Goal: Task Accomplishment & Management: Manage account settings

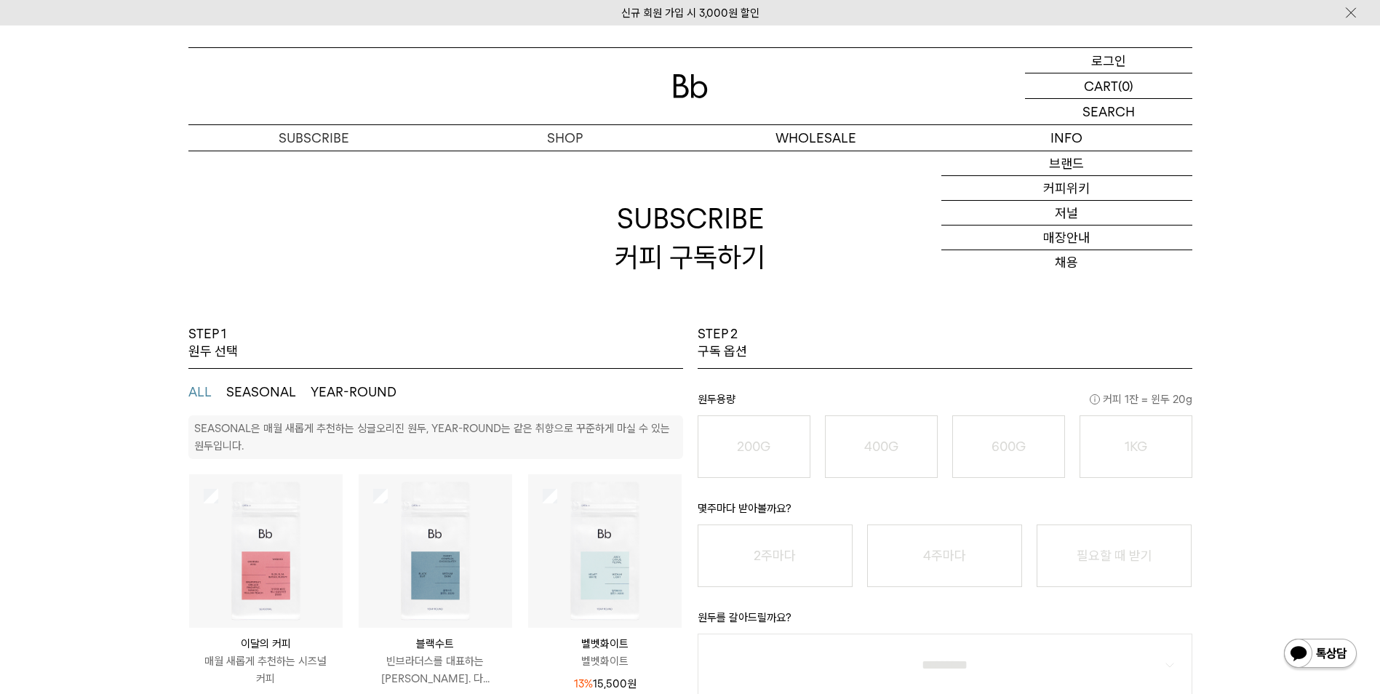
click at [1105, 55] on p "로그인" at bounding box center [1108, 60] width 35 height 25
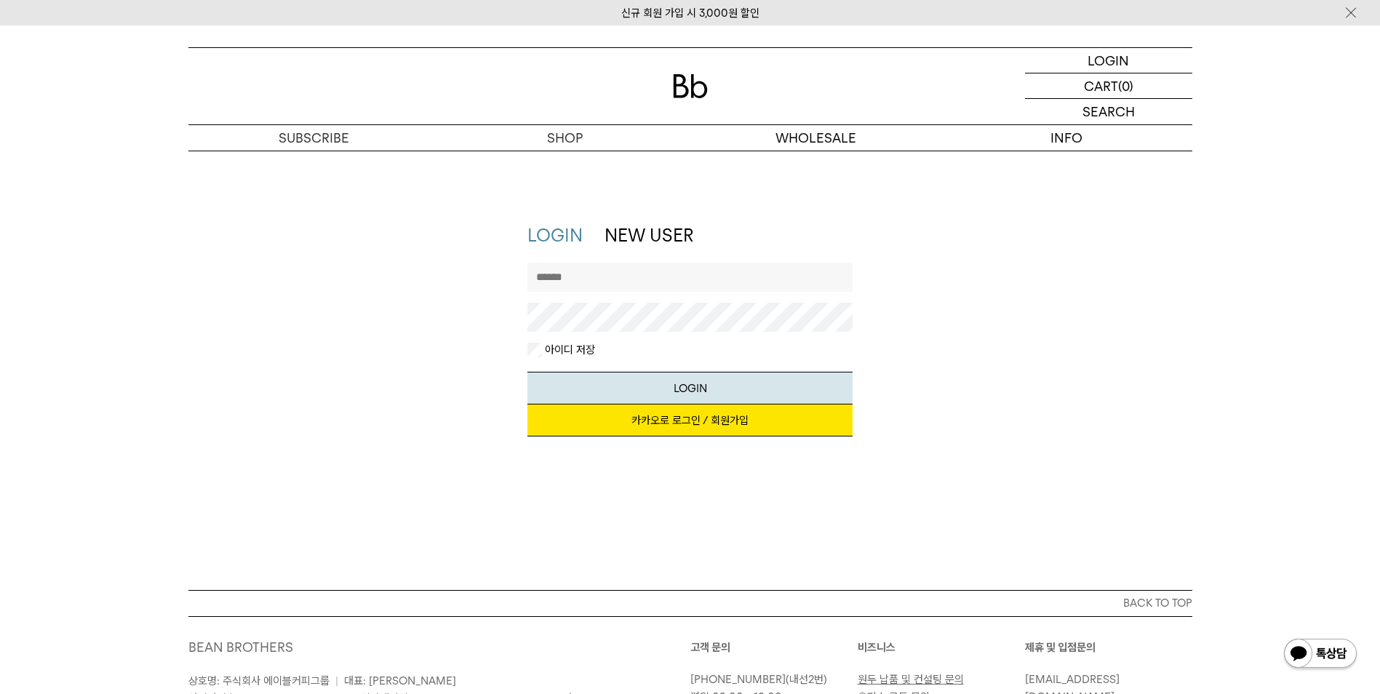
click at [705, 267] on input "text" at bounding box center [689, 277] width 325 height 29
type input "*********"
click at [662, 382] on button "LOGIN" at bounding box center [689, 388] width 325 height 33
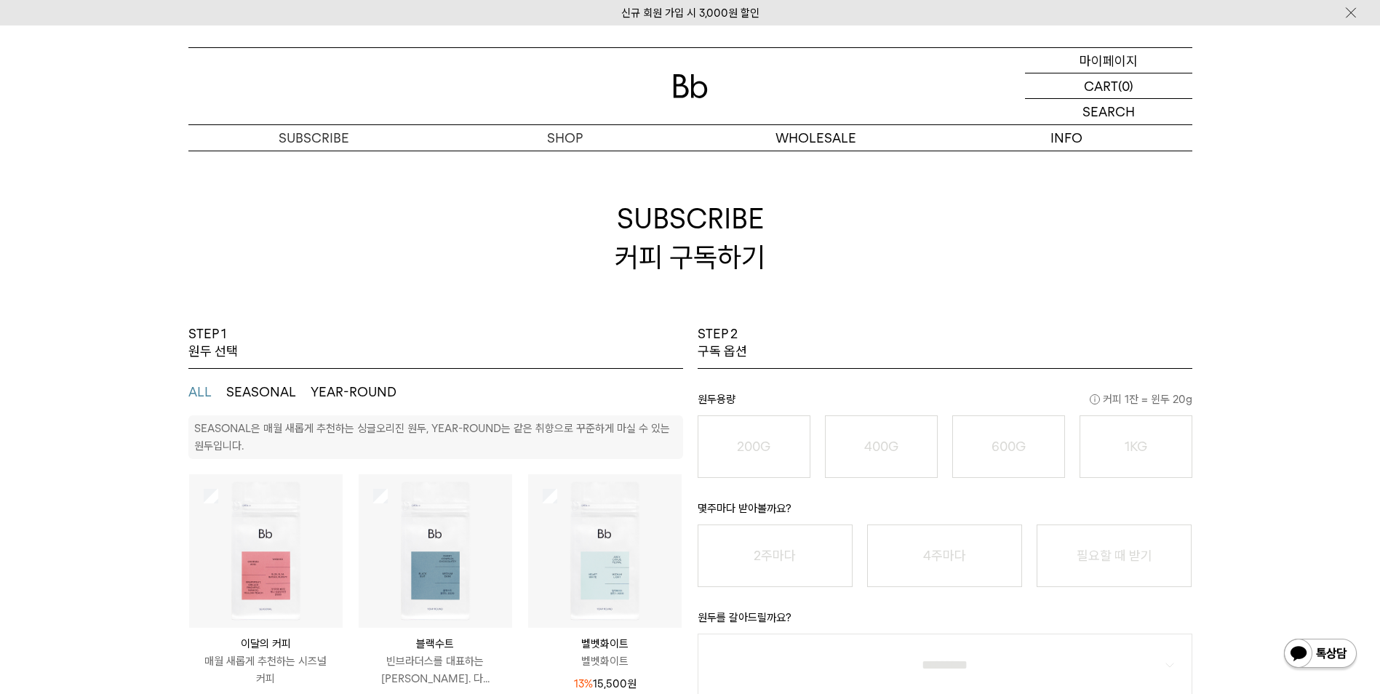
click at [1139, 62] on div "MYPAGE 마이페이지" at bounding box center [1108, 60] width 167 height 25
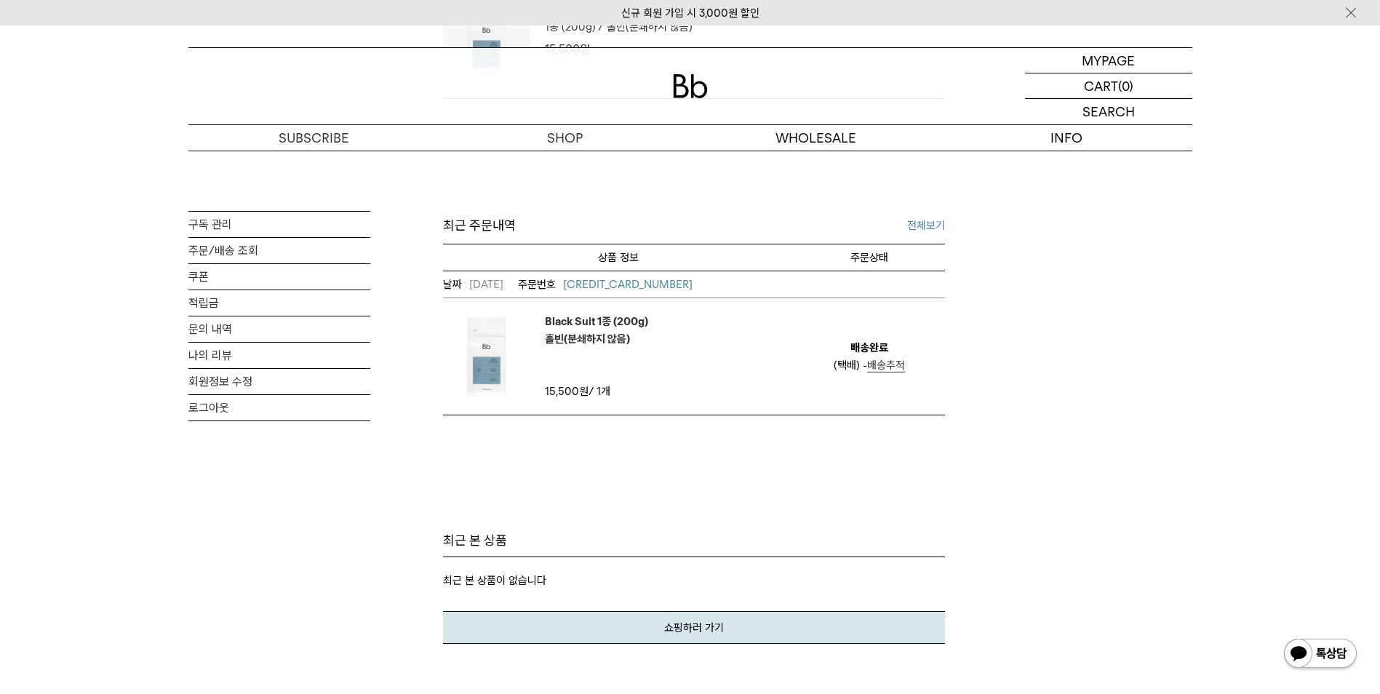
scroll to position [509, 0]
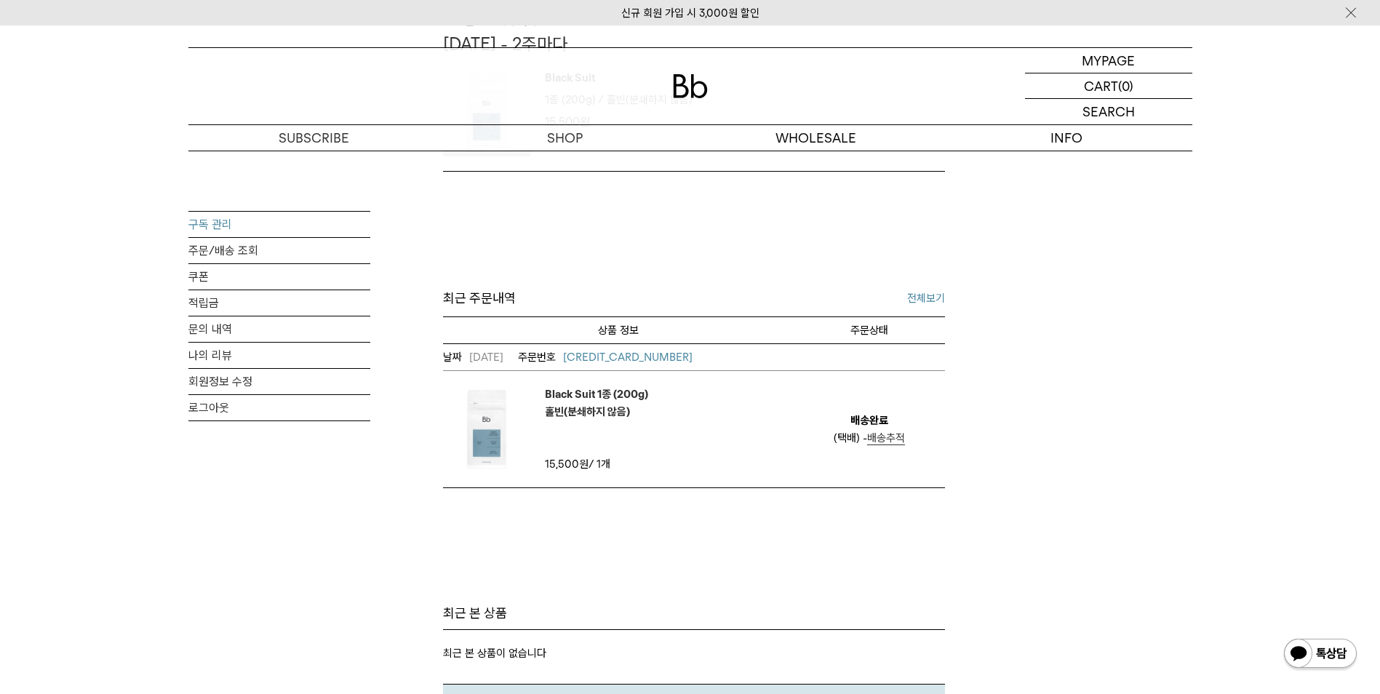
click at [220, 219] on link "구독 관리" at bounding box center [279, 224] width 182 height 25
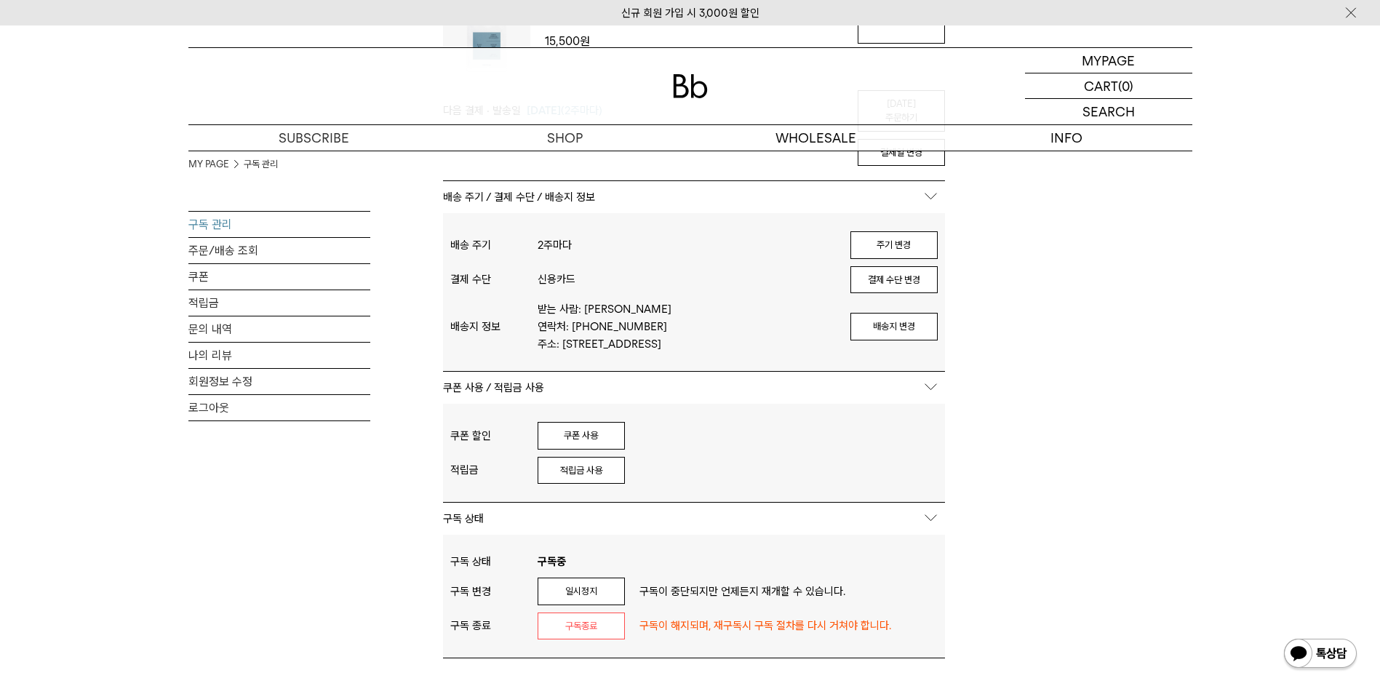
scroll to position [291, 0]
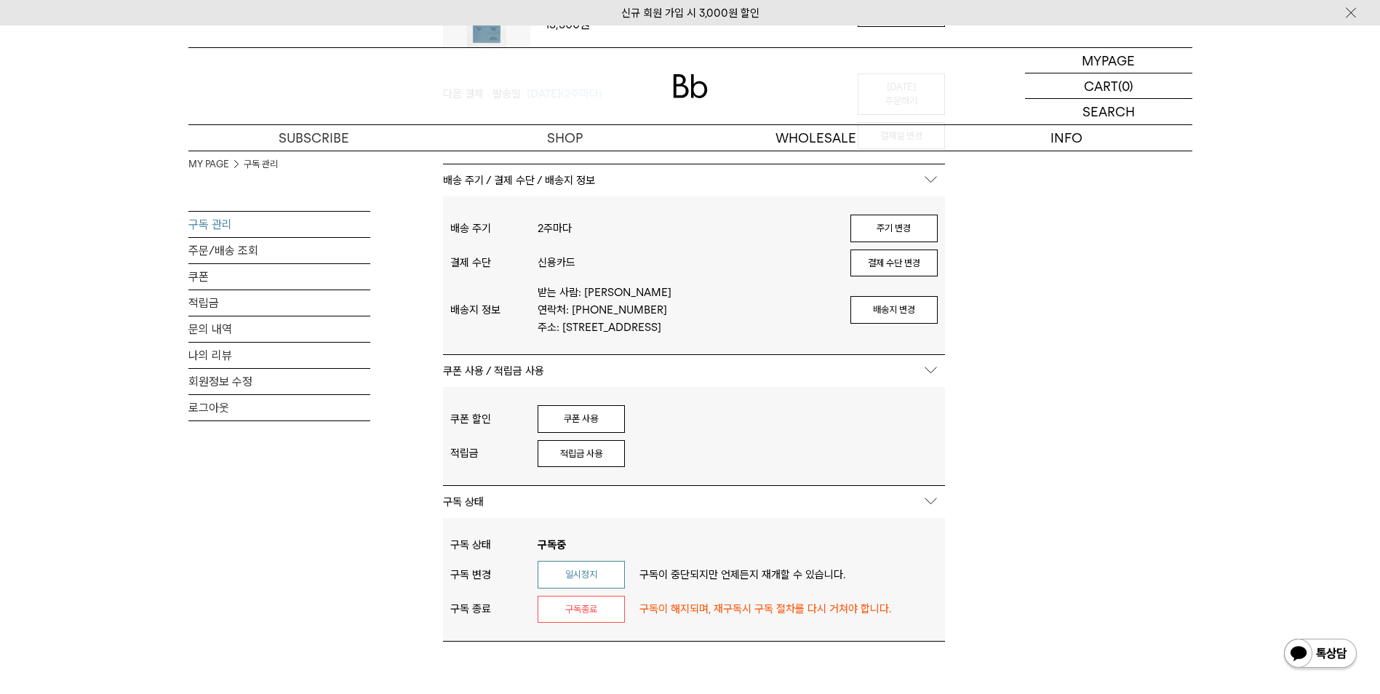
click at [619, 575] on button "일시정지" at bounding box center [580, 575] width 87 height 28
